Goal: Task Accomplishment & Management: Manage account settings

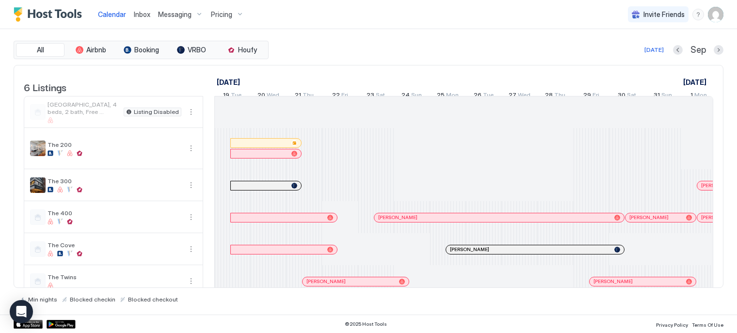
scroll to position [0, 538]
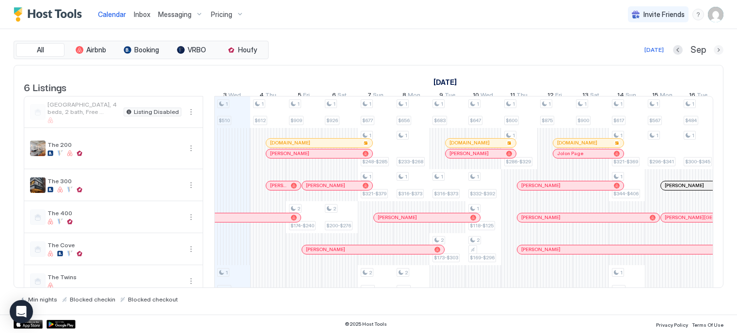
click at [717, 50] on button "Next month" at bounding box center [718, 50] width 10 height 10
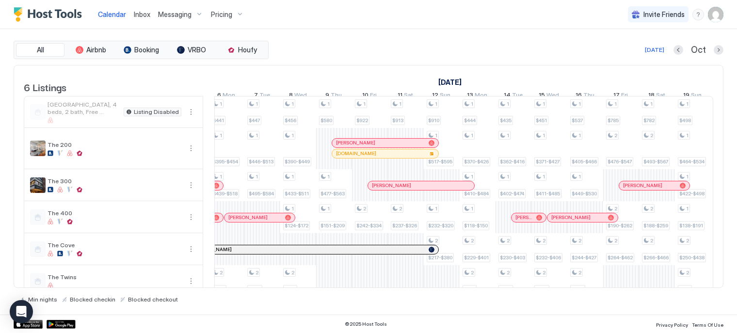
scroll to position [0, 0]
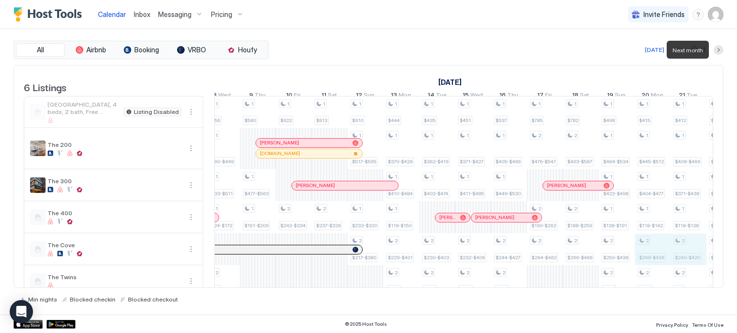
drag, startPoint x: 636, startPoint y: 254, endPoint x: 680, endPoint y: 253, distance: 44.6
click at [680, 253] on div "1 $932 2 $225-$394 1 $959 2 $551-$634 2 $219-$383 1 $565 1 $424-$487 1 $477-$56…" at bounding box center [491, 196] width 1936 height 201
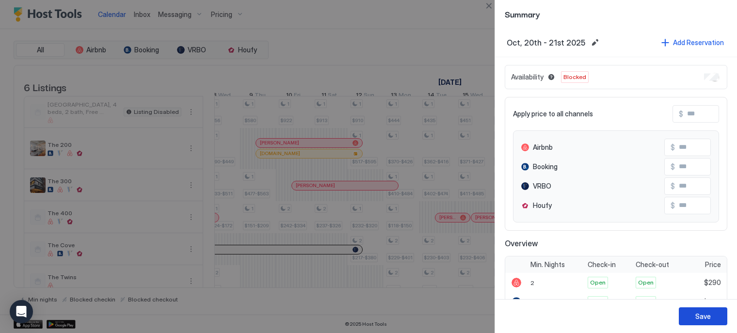
click at [694, 316] on button "Save" at bounding box center [702, 316] width 48 height 18
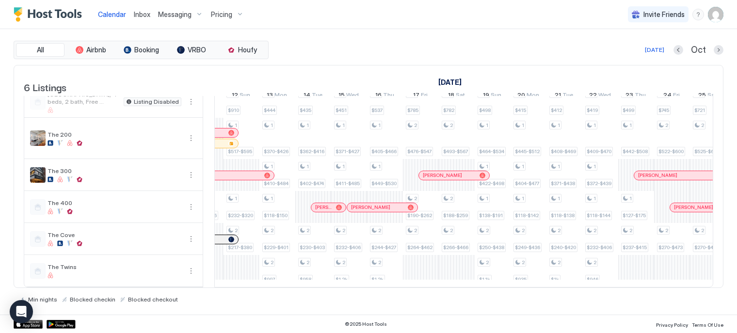
scroll to position [0, 802]
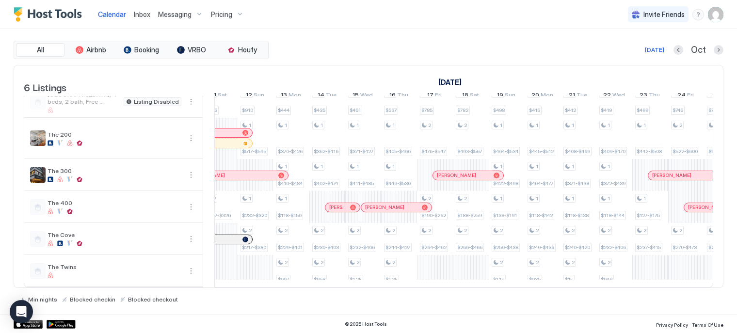
click at [229, 14] on span "Pricing" at bounding box center [221, 14] width 21 height 9
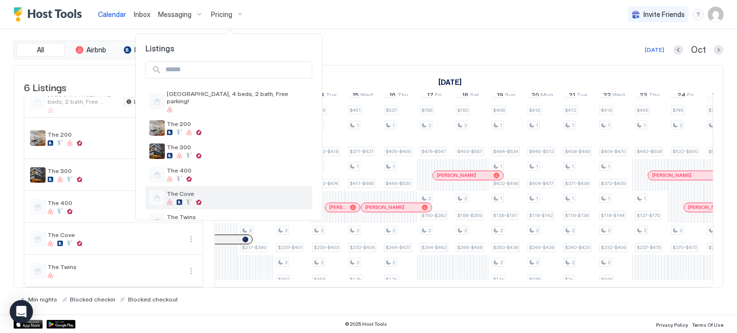
click at [192, 190] on div "The Cove" at bounding box center [237, 197] width 141 height 15
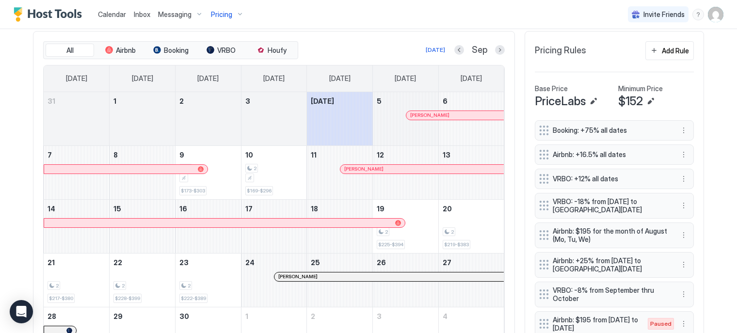
scroll to position [298, 0]
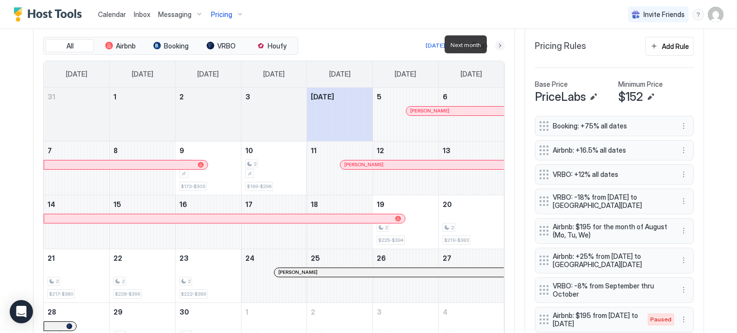
click at [496, 43] on button "Next month" at bounding box center [500, 46] width 10 height 10
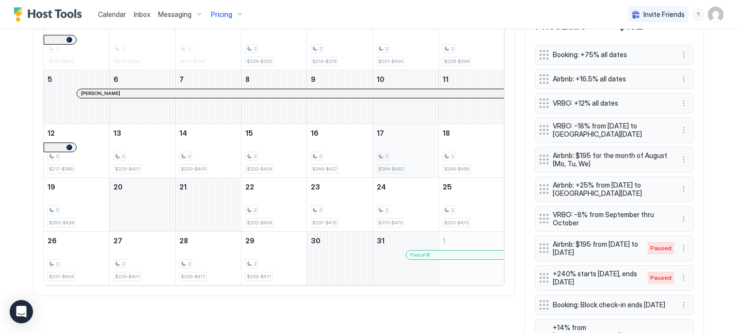
scroll to position [370, 0]
click at [151, 178] on div "October 20, 2025" at bounding box center [142, 203] width 65 height 53
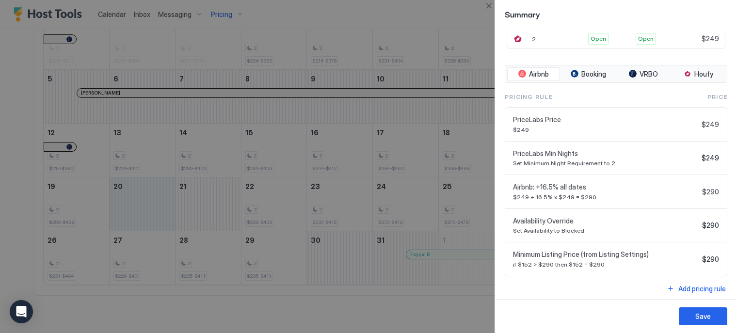
scroll to position [9, 0]
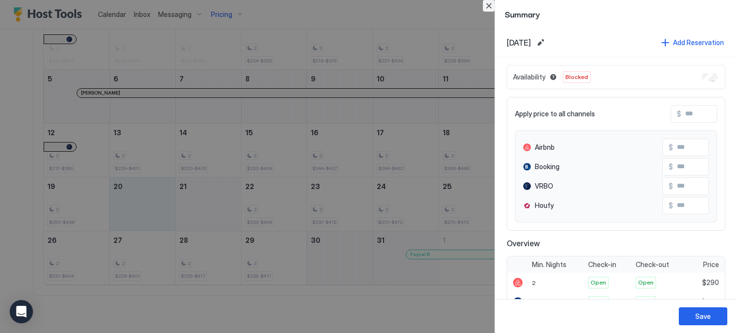
click at [492, 2] on button "Close" at bounding box center [489, 6] width 12 height 12
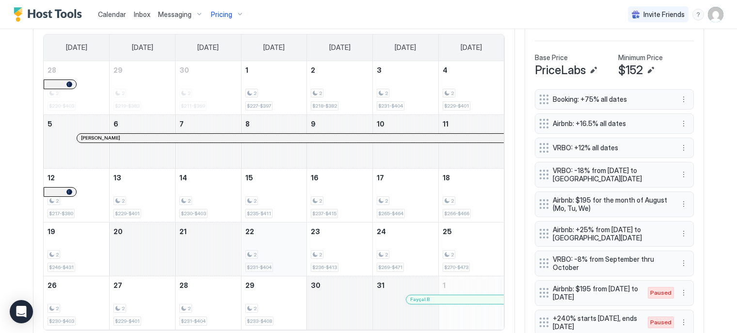
scroll to position [321, 0]
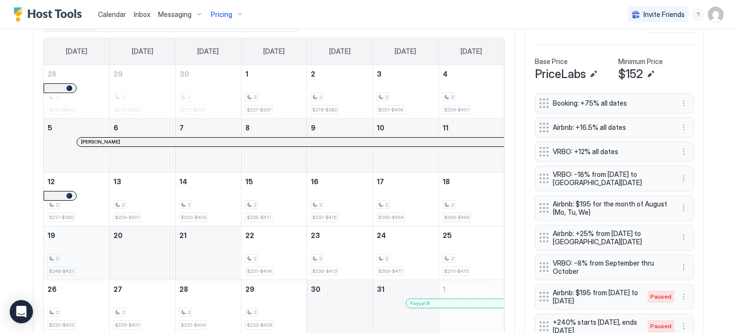
click at [93, 247] on div "2 $246-$431" at bounding box center [76, 253] width 58 height 46
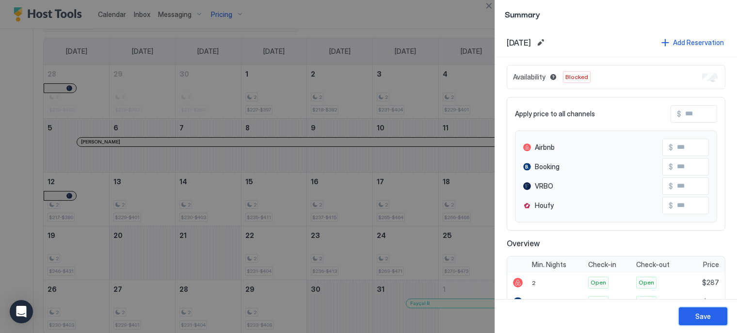
click at [697, 314] on div "Save" at bounding box center [703, 316] width 16 height 10
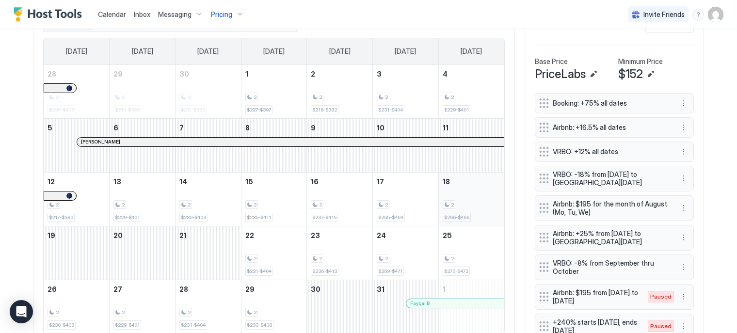
click at [455, 205] on div "2" at bounding box center [471, 204] width 58 height 9
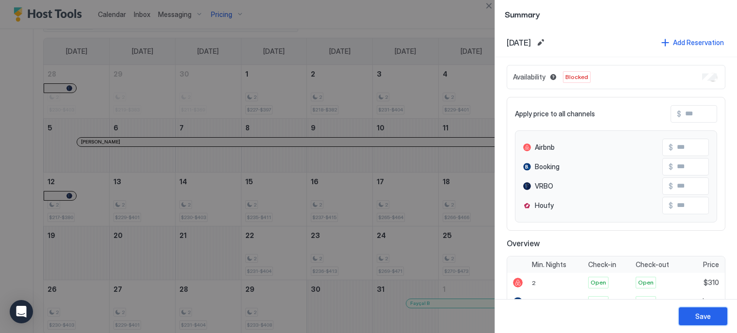
click at [685, 311] on button "Save" at bounding box center [702, 316] width 48 height 18
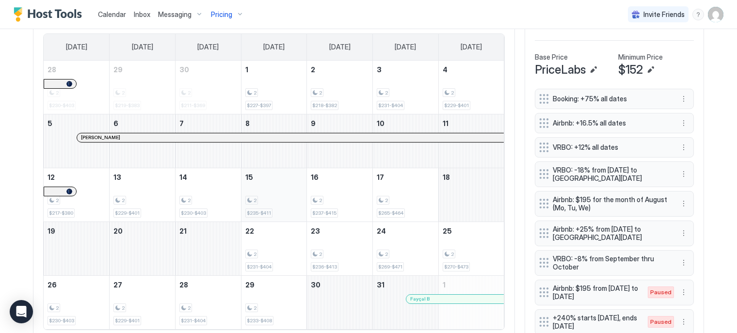
scroll to position [335, 0]
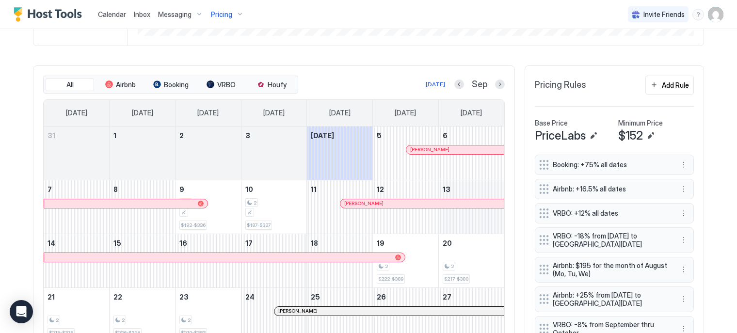
scroll to position [251, 0]
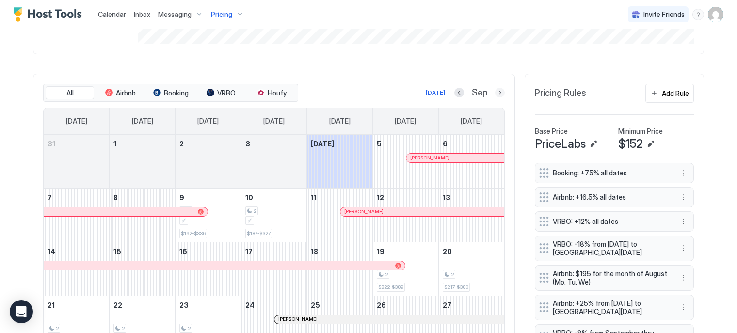
click at [495, 91] on button "Next month" at bounding box center [500, 93] width 10 height 10
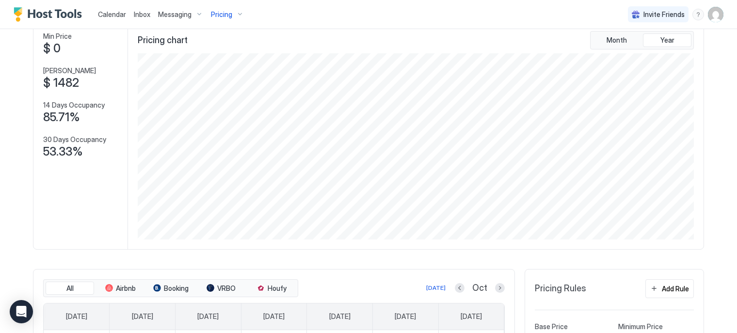
scroll to position [0, 0]
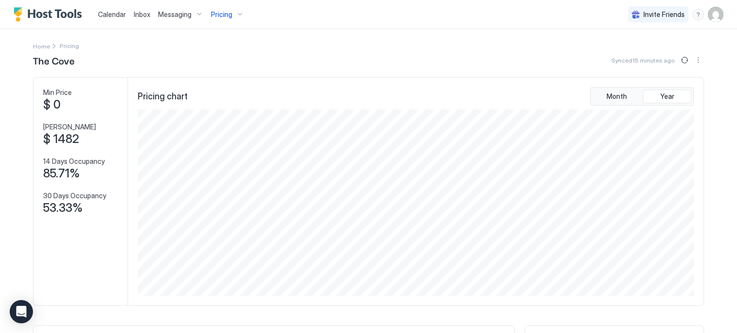
click at [708, 18] on img "User profile" at bounding box center [715, 15] width 16 height 16
click at [636, 56] on div "Settings" at bounding box center [653, 54] width 123 height 17
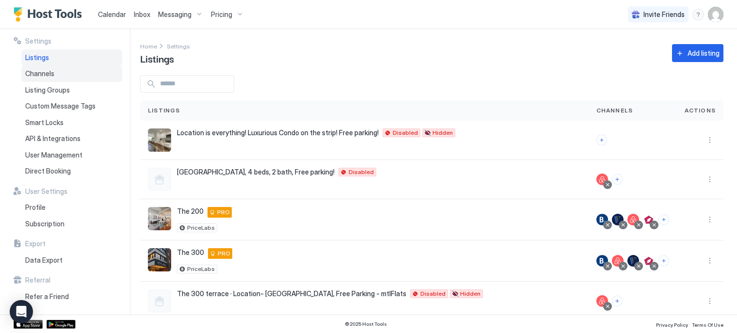
click at [53, 77] on span "Channels" at bounding box center [39, 73] width 29 height 9
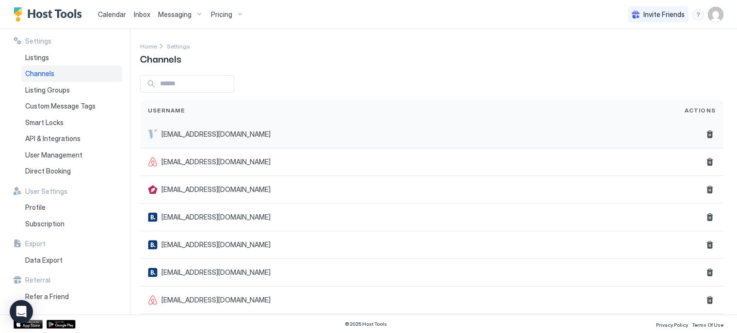
scroll to position [10, 0]
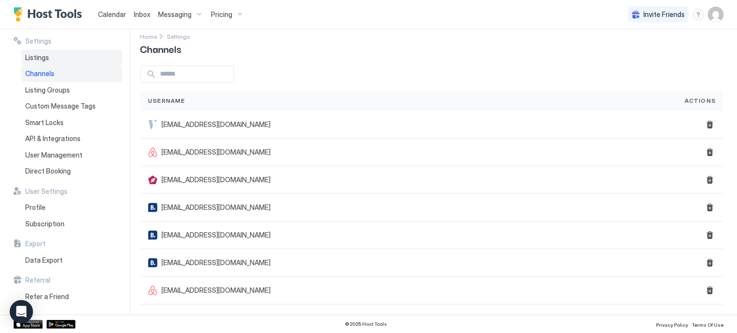
click at [71, 58] on div "Listings" at bounding box center [71, 57] width 101 height 16
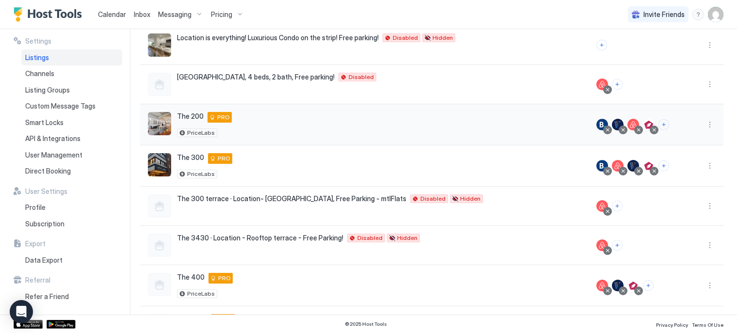
scroll to position [99, 0]
